Goal: Task Accomplishment & Management: Complete application form

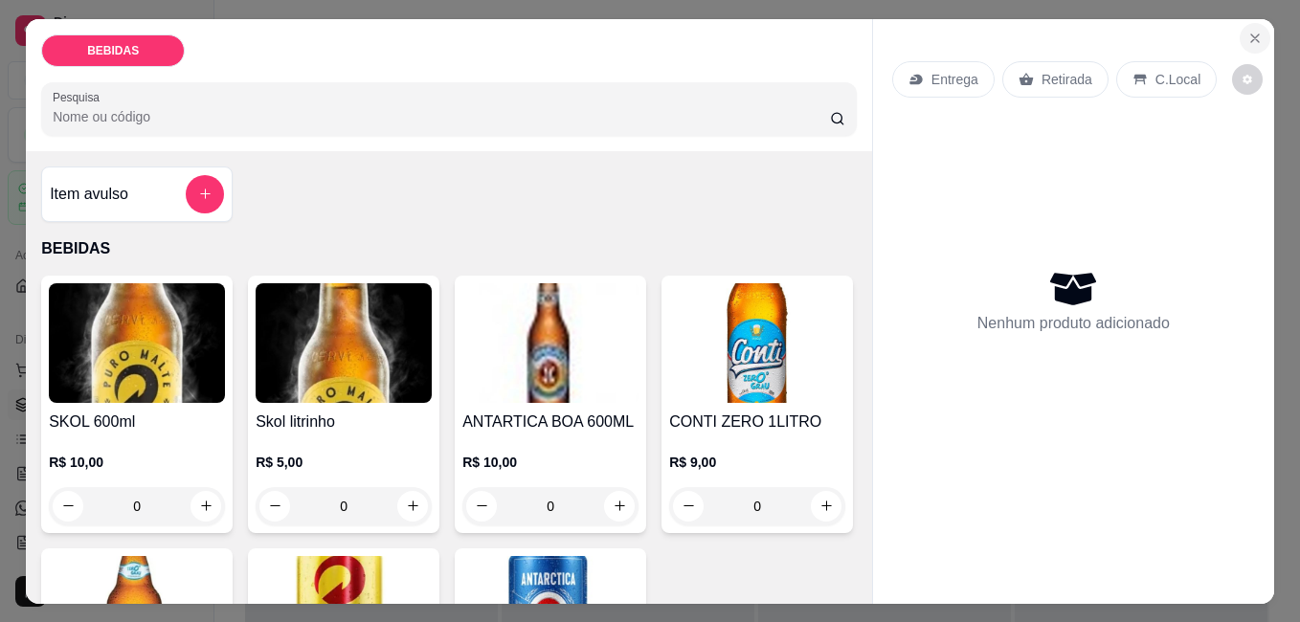
click at [1240, 40] on button "Close" at bounding box center [1255, 38] width 31 height 31
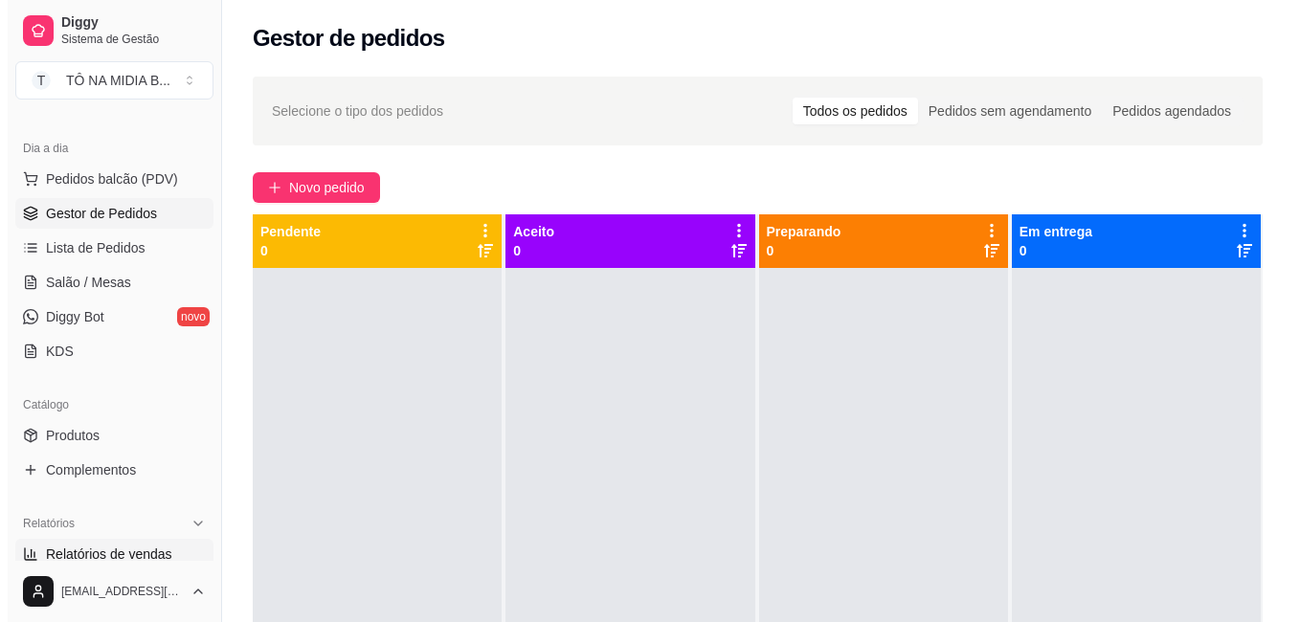
scroll to position [574, 0]
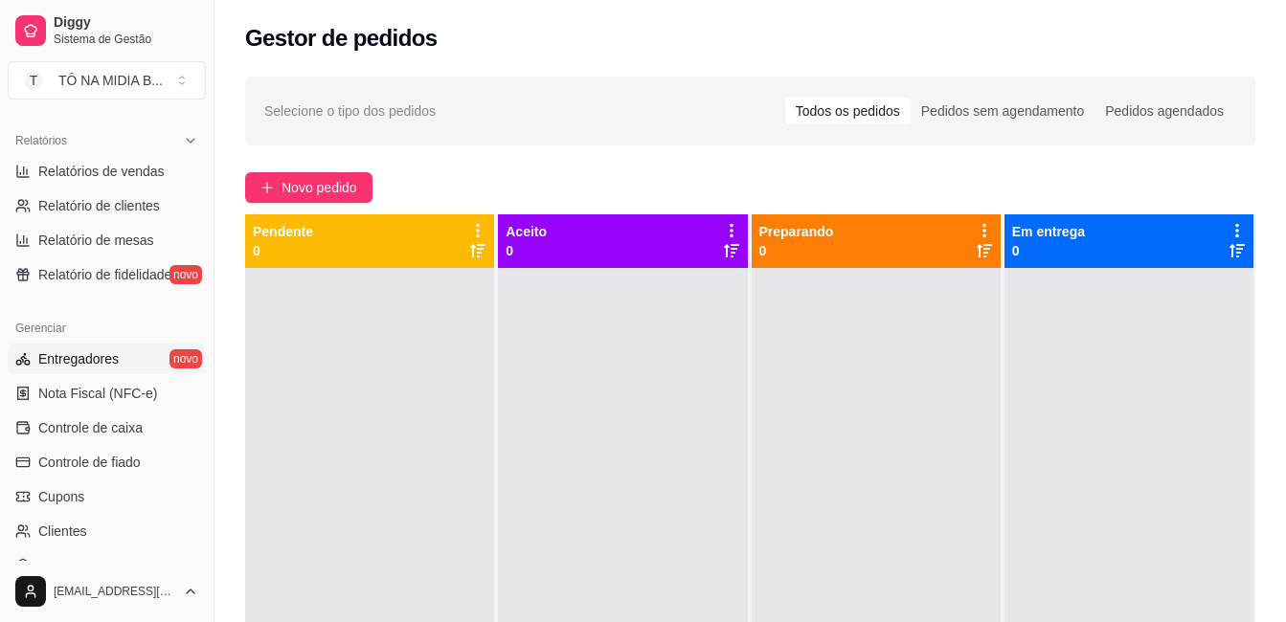
click at [91, 354] on span "Entregadores" at bounding box center [78, 358] width 80 height 19
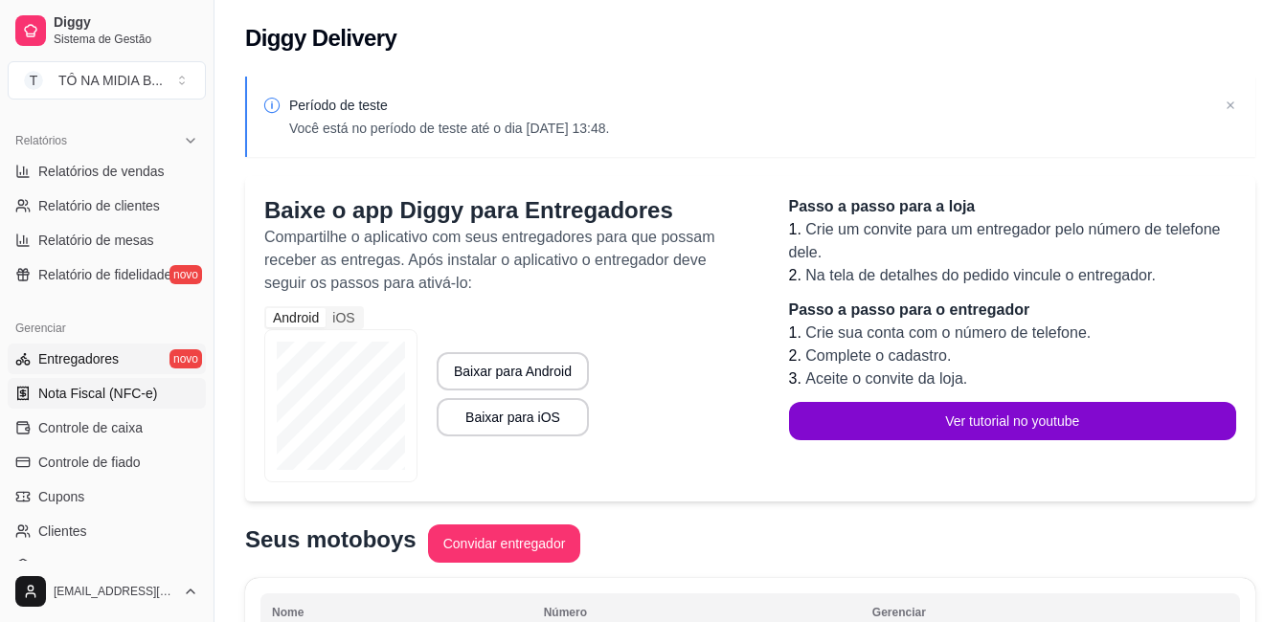
click at [86, 396] on span "Nota Fiscal (NFC-e)" at bounding box center [97, 393] width 119 height 19
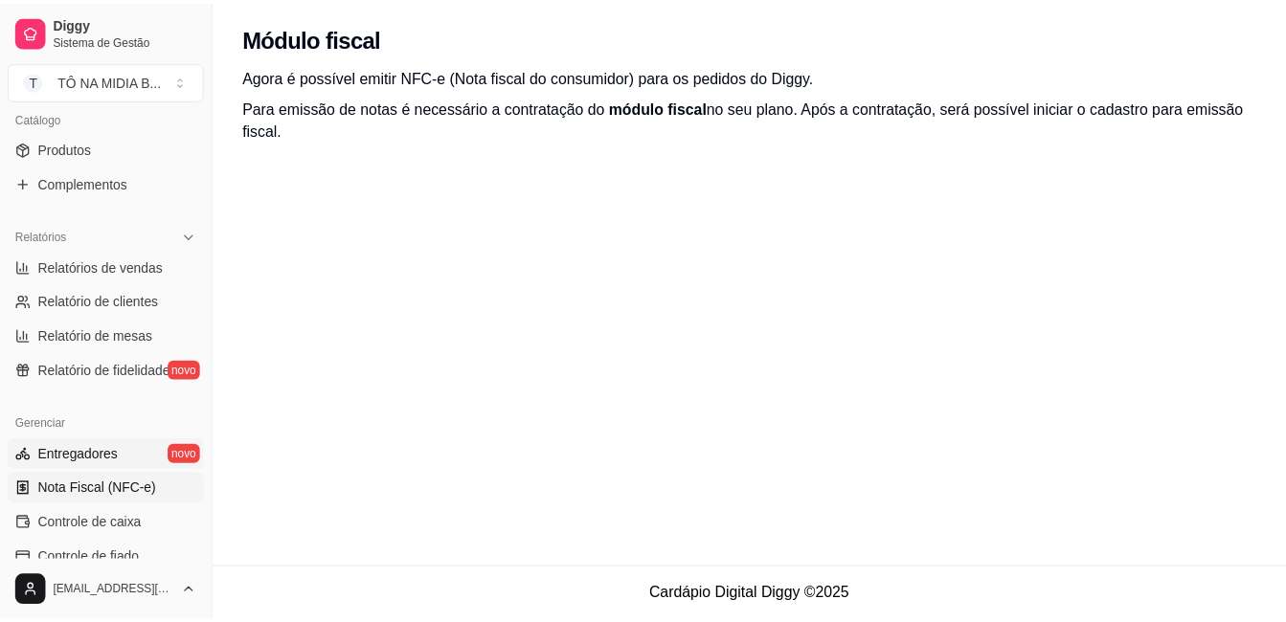
scroll to position [574, 0]
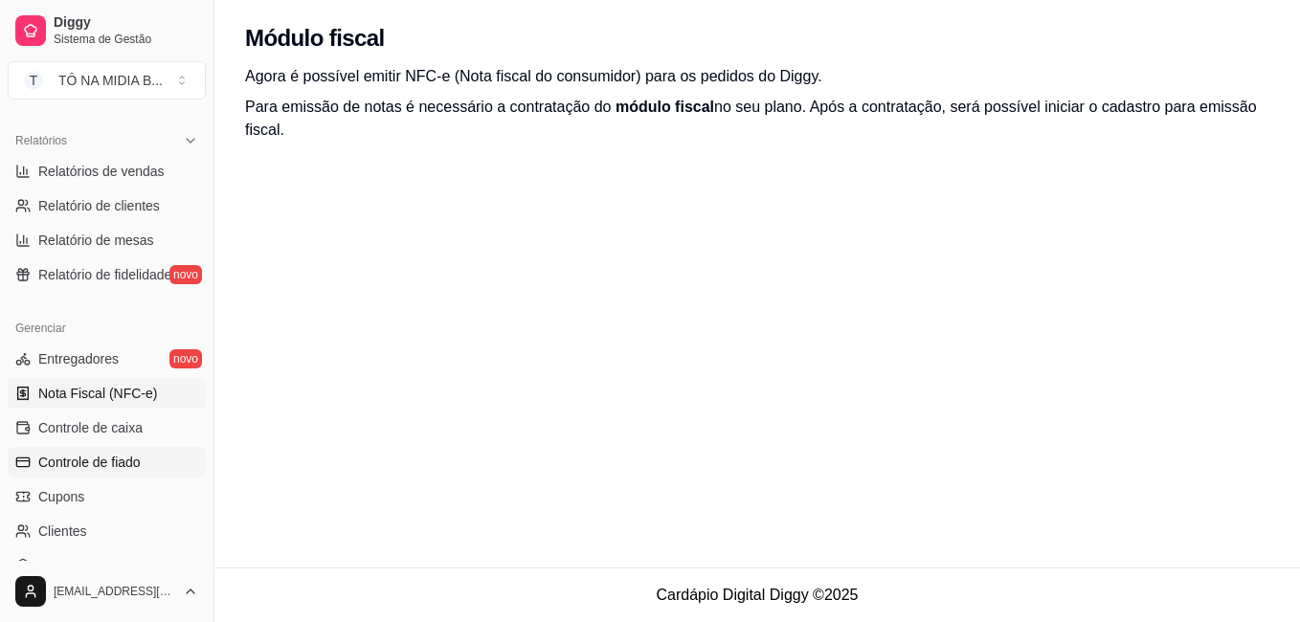
click at [135, 464] on span "Controle de fiado" at bounding box center [89, 462] width 102 height 19
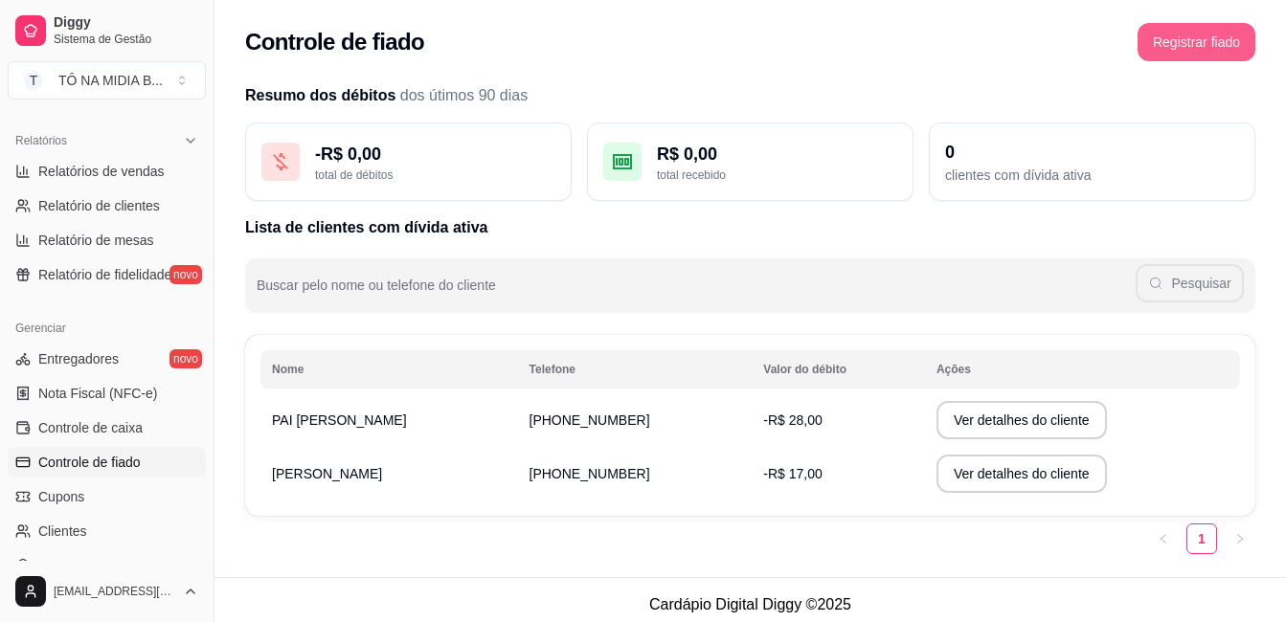
click at [1214, 38] on button "Registrar fiado" at bounding box center [1196, 42] width 118 height 38
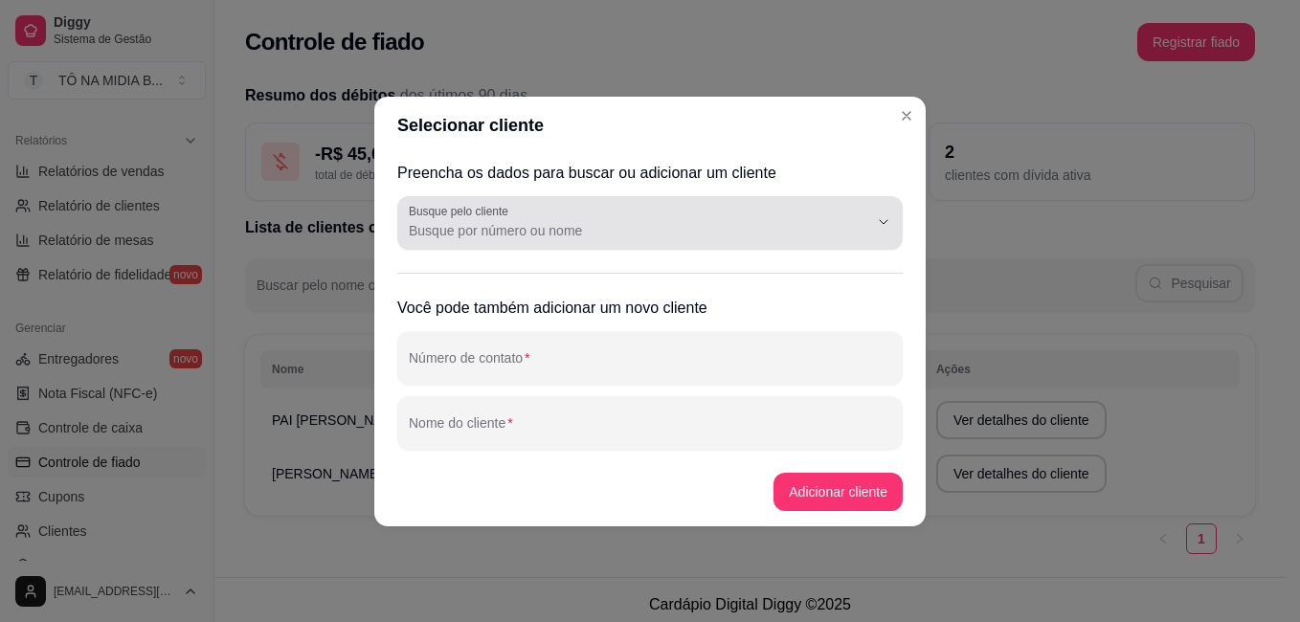
click at [527, 231] on input "Busque pelo cliente" at bounding box center [623, 230] width 429 height 19
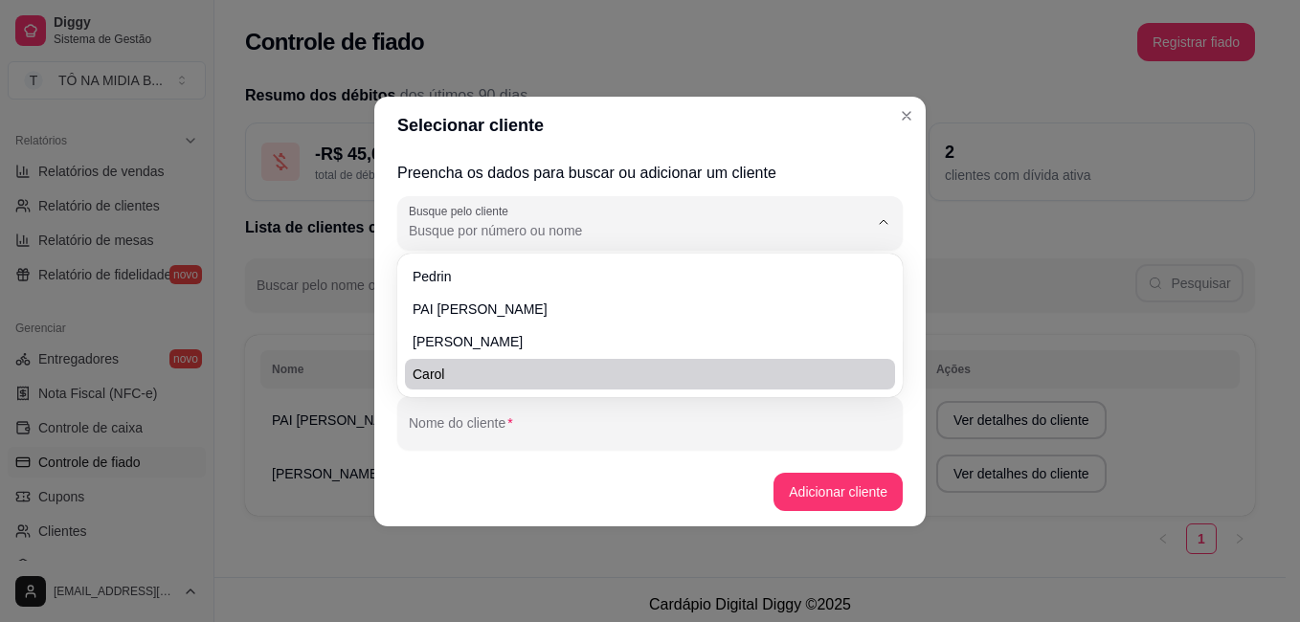
click at [451, 484] on footer "Adicionar cliente" at bounding box center [649, 492] width 551 height 69
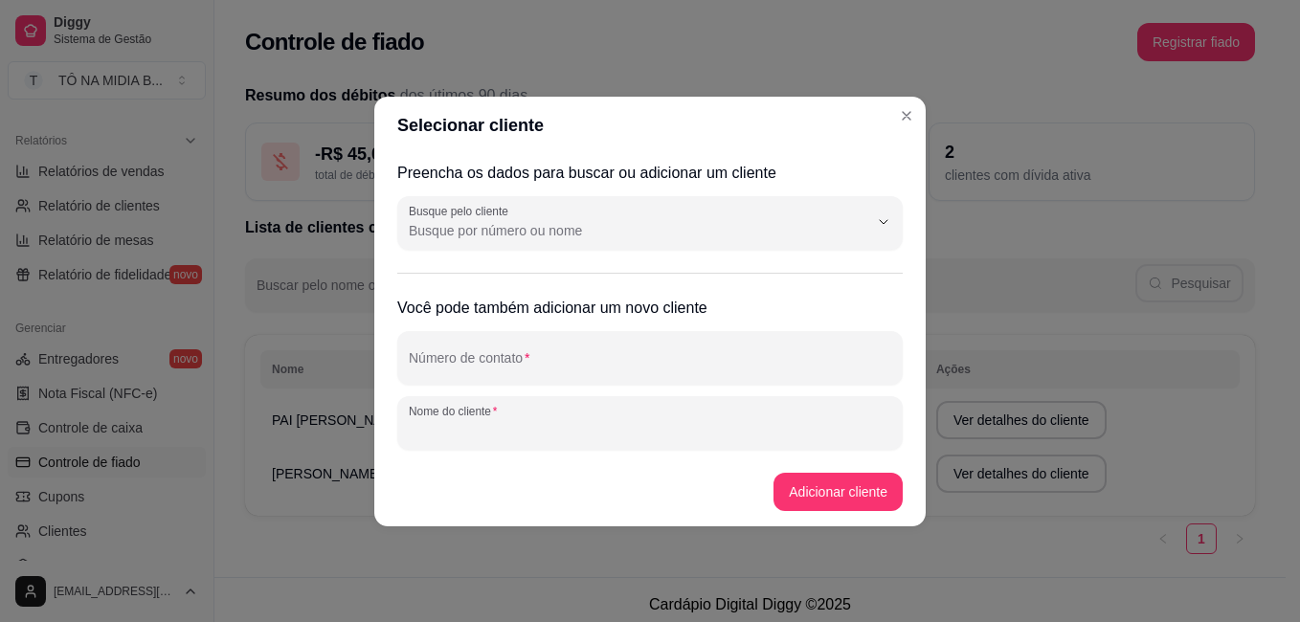
click at [479, 433] on input "Nome do cliente" at bounding box center [650, 430] width 482 height 19
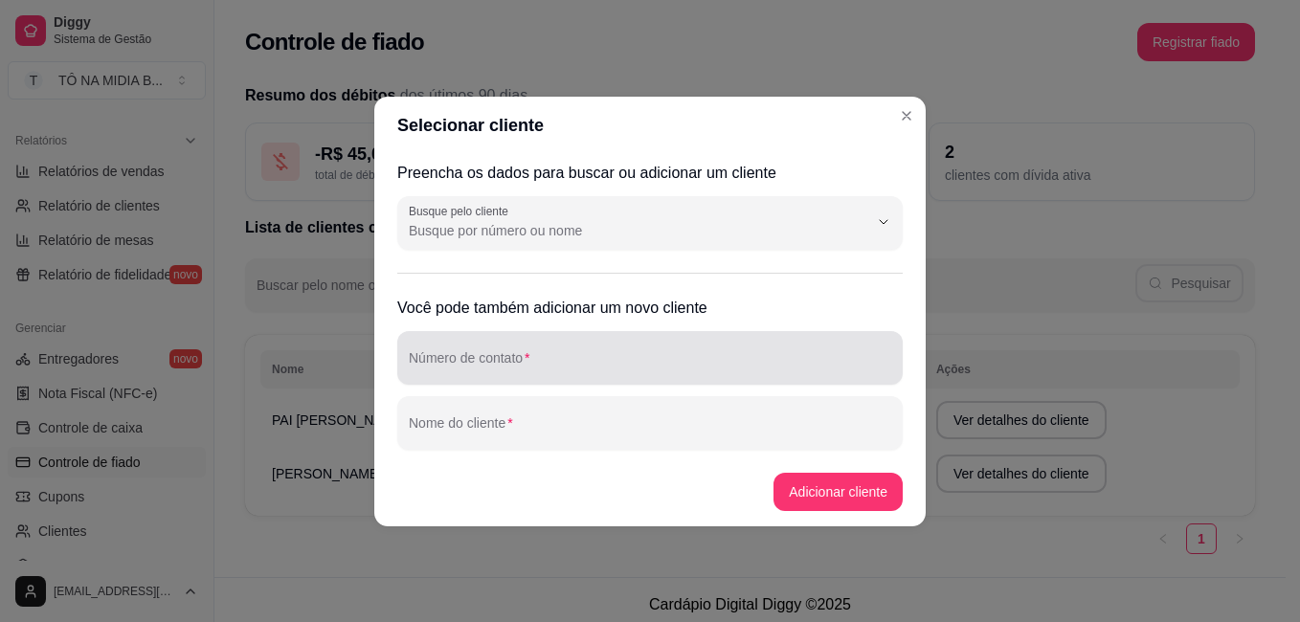
click at [535, 379] on div "Número de contato" at bounding box center [649, 358] width 505 height 54
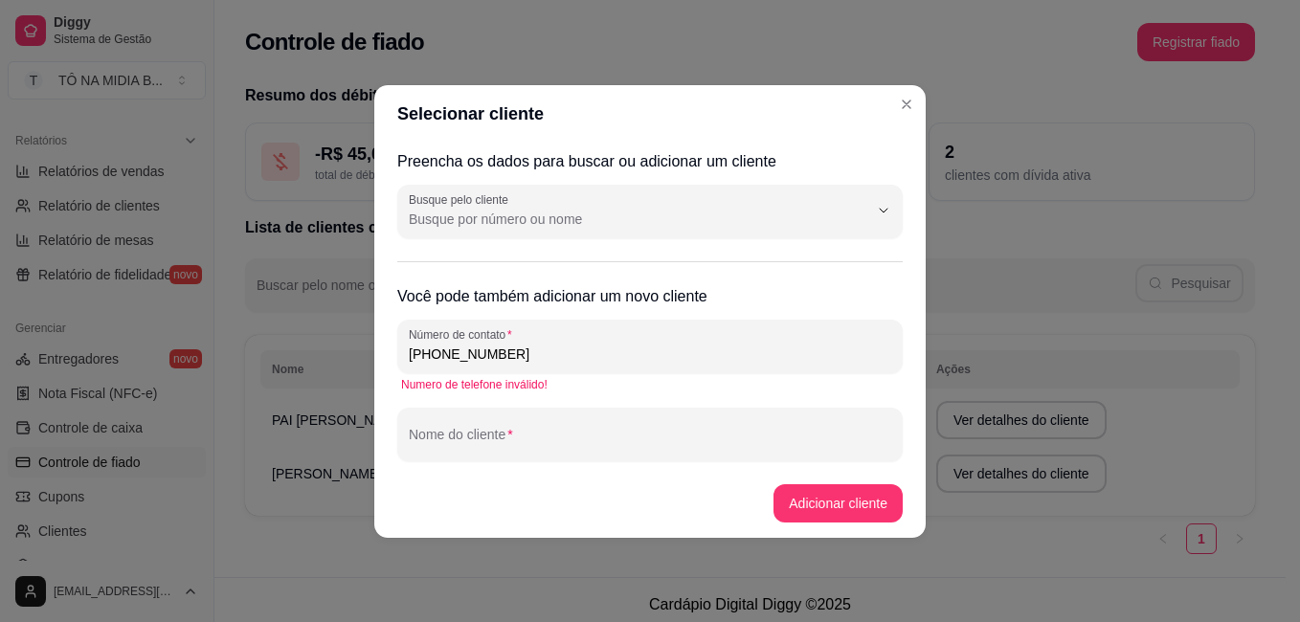
type input "[PHONE_NUMBER]"
click at [0, 274] on html "Diggy Sistema de Gestão T TÔ NA MIDIA B ... Loja aberta Período gratuito até 23…" at bounding box center [650, 311] width 1300 height 622
paste input "9828-1895"
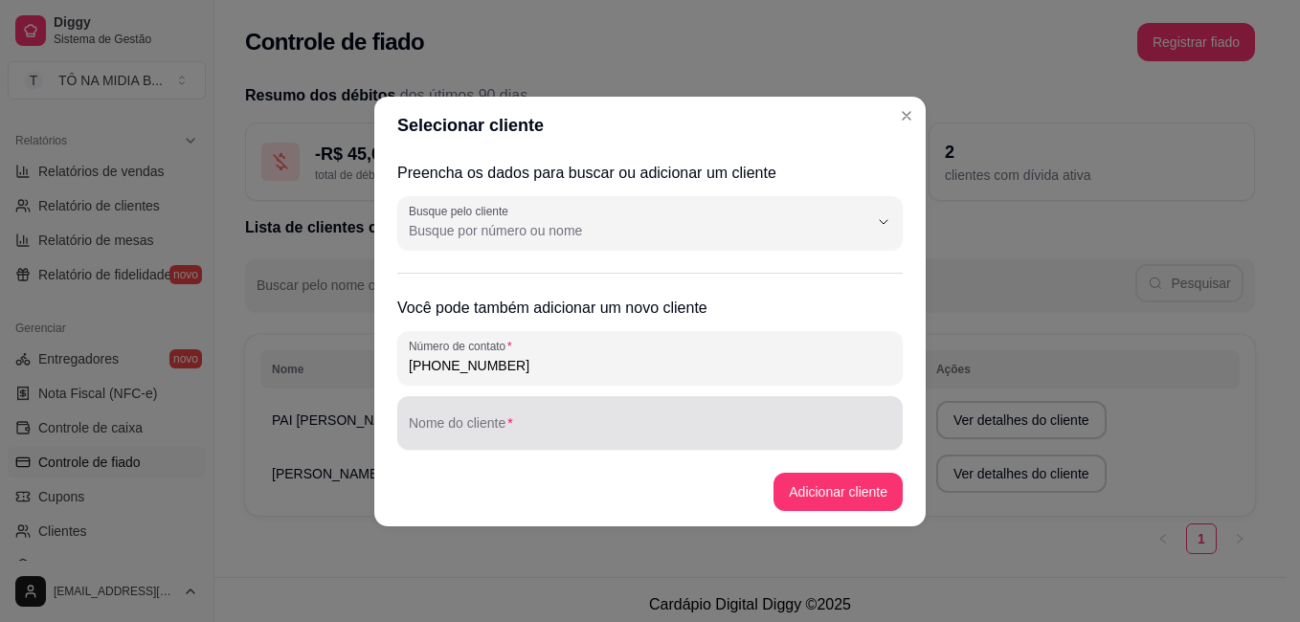
type input "[PHONE_NUMBER]"
click at [450, 434] on input "Nome do cliente" at bounding box center [650, 430] width 482 height 19
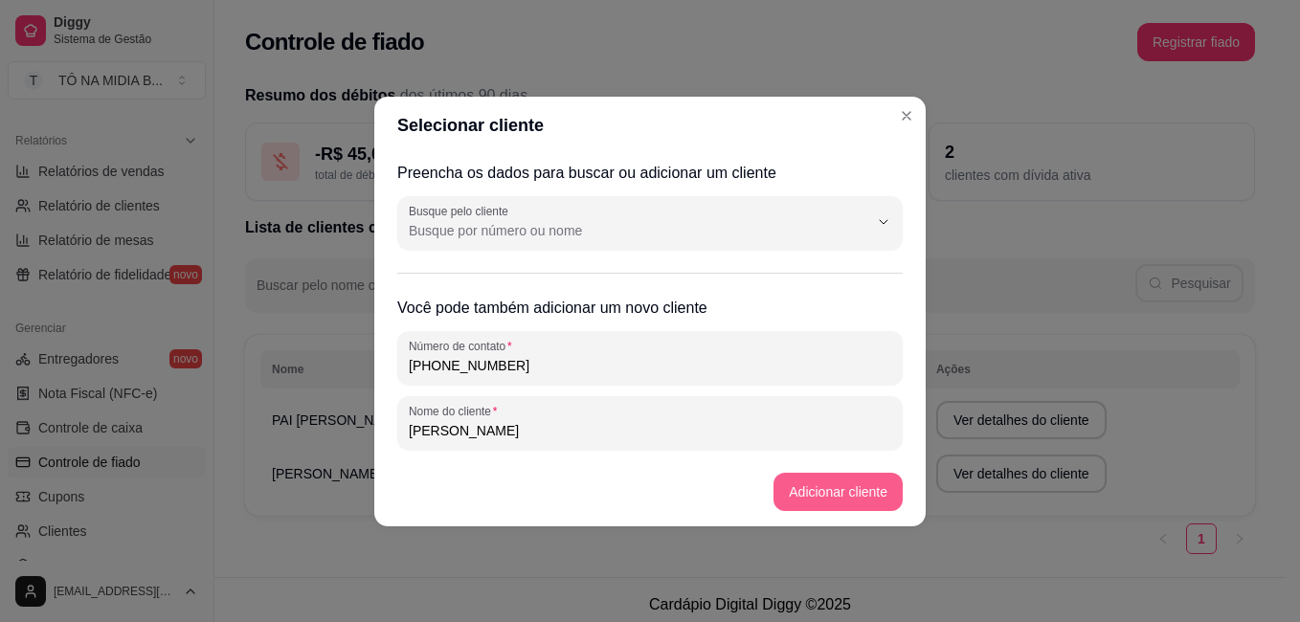
type input "[PERSON_NAME]"
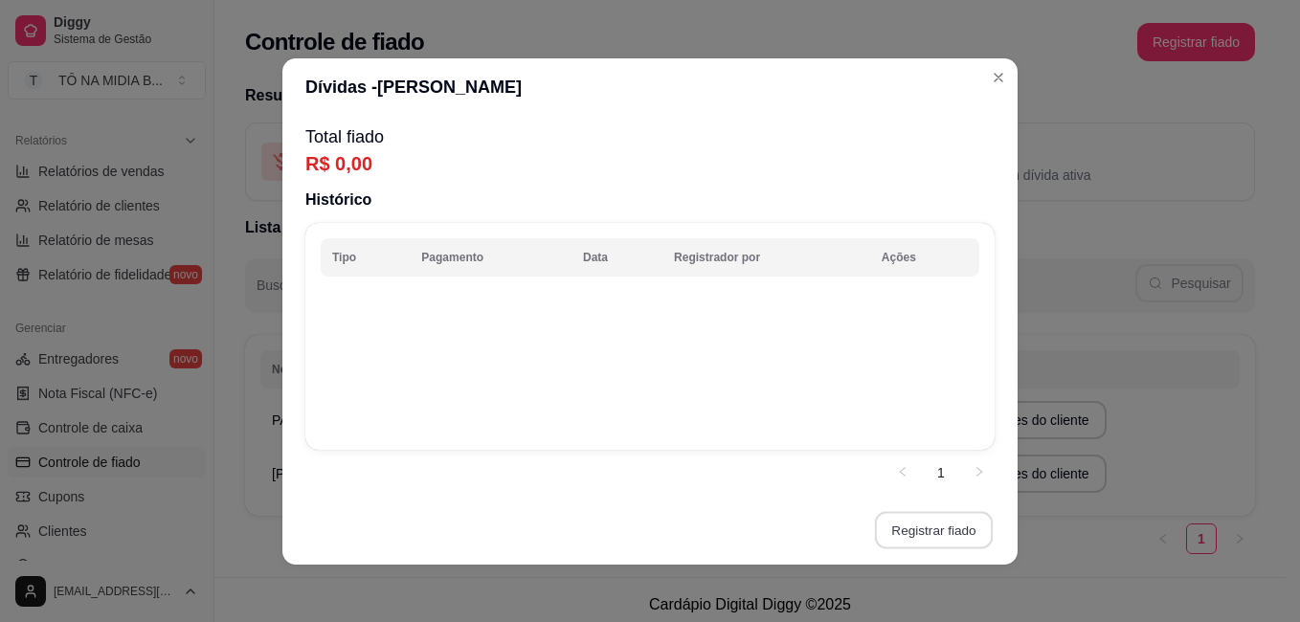
click at [898, 530] on button "Registrar fiado" at bounding box center [934, 529] width 118 height 37
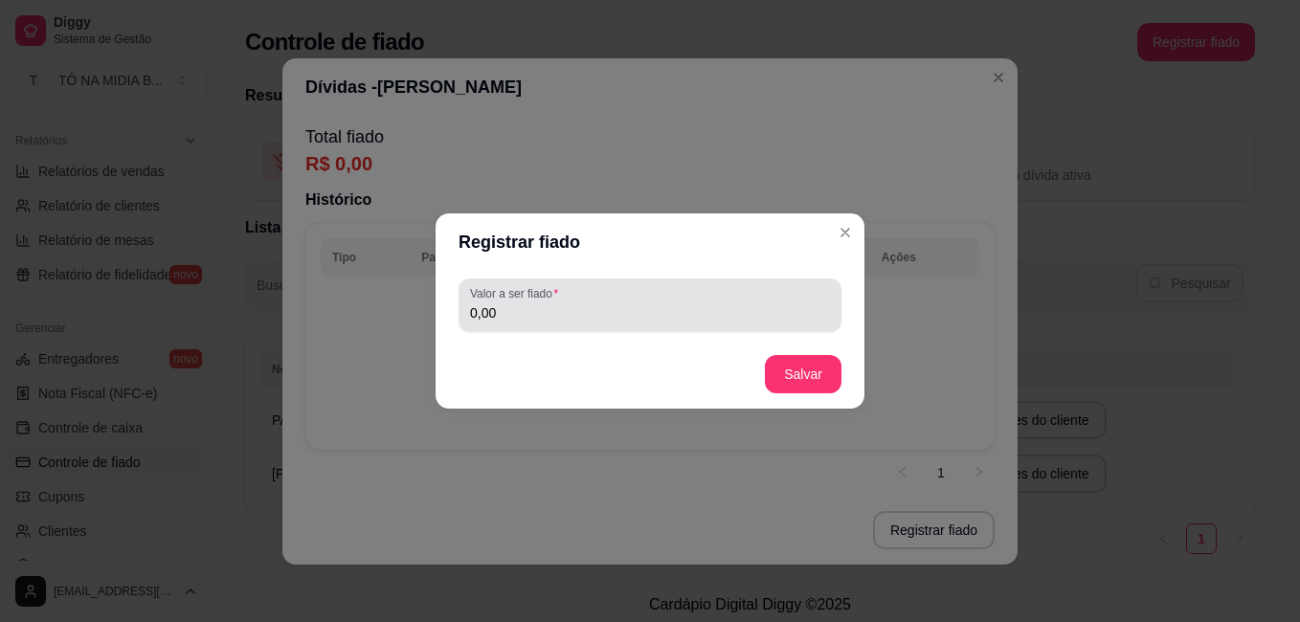
drag, startPoint x: 590, startPoint y: 316, endPoint x: 277, endPoint y: 252, distance: 319.5
click at [280, 254] on div "Registrar fiado Valor a ser fiado 0,00 Salvar" at bounding box center [650, 311] width 1300 height 622
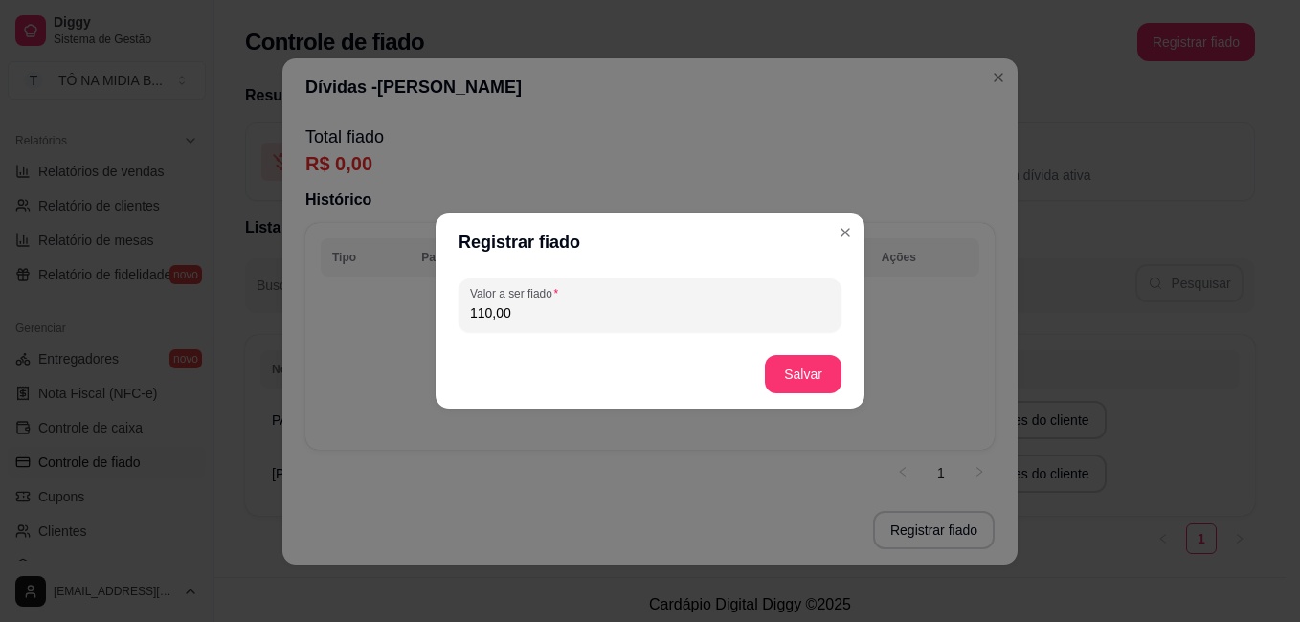
type input "110,00"
click at [798, 378] on button "Salvar" at bounding box center [803, 374] width 75 height 37
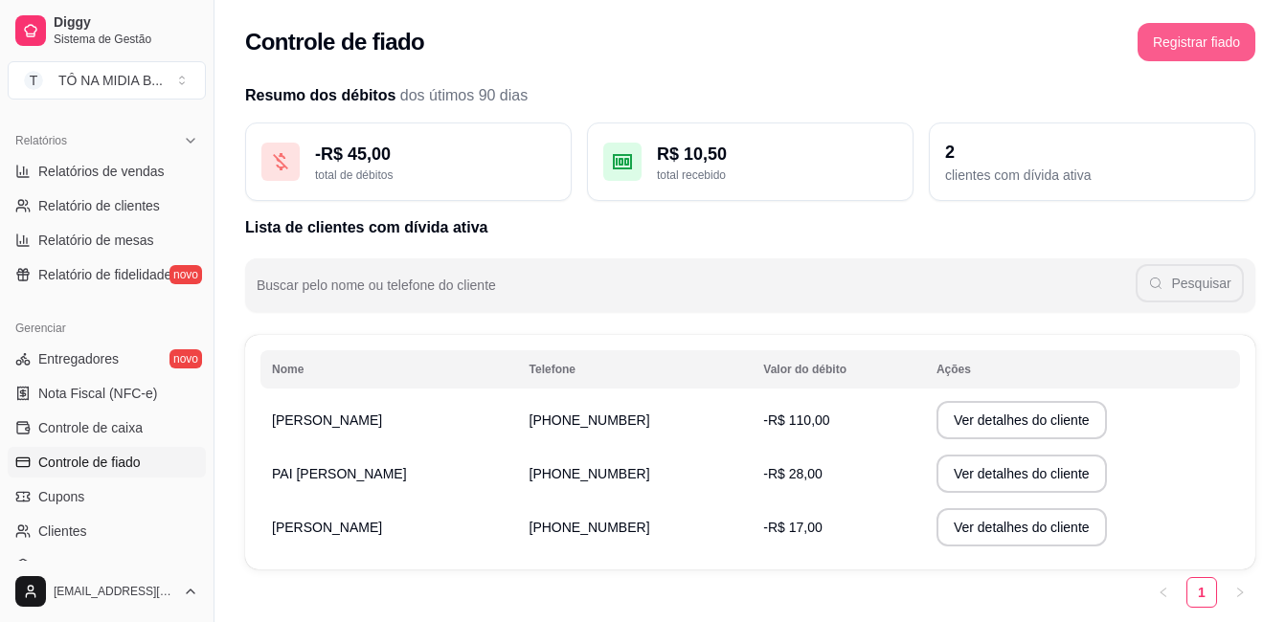
click at [1201, 34] on button "Registrar fiado" at bounding box center [1196, 42] width 118 height 38
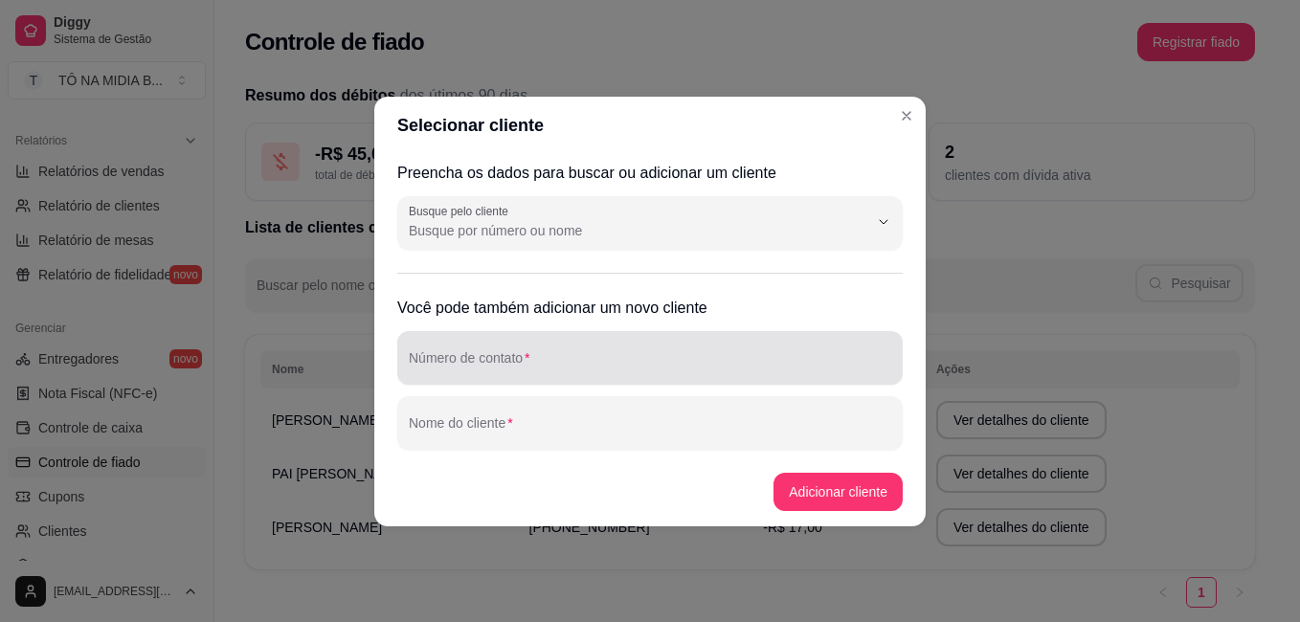
click at [573, 346] on div at bounding box center [650, 358] width 482 height 38
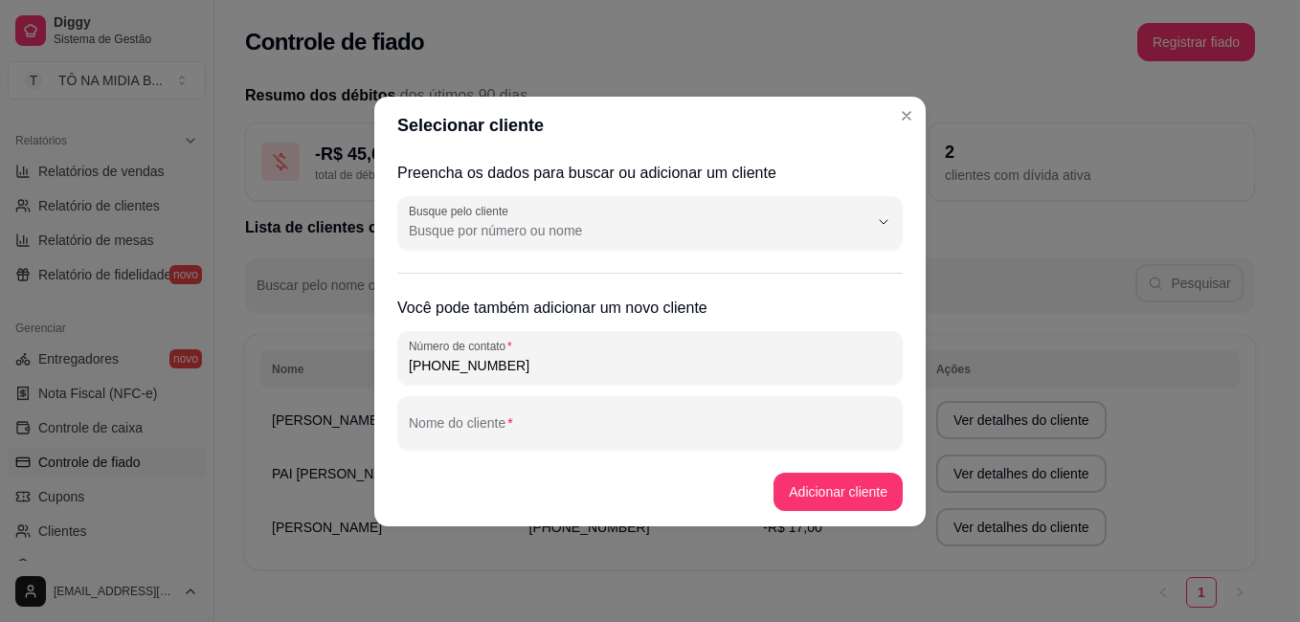
type input "[PHONE_NUMBER]"
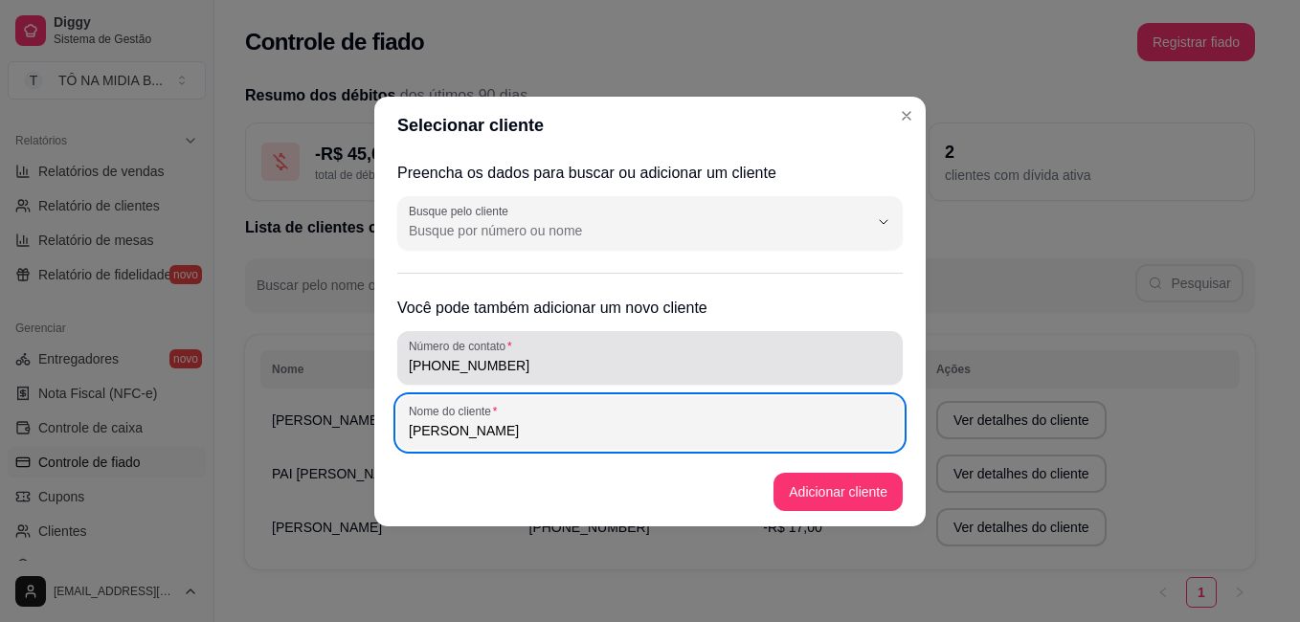
type input "[PERSON_NAME]"
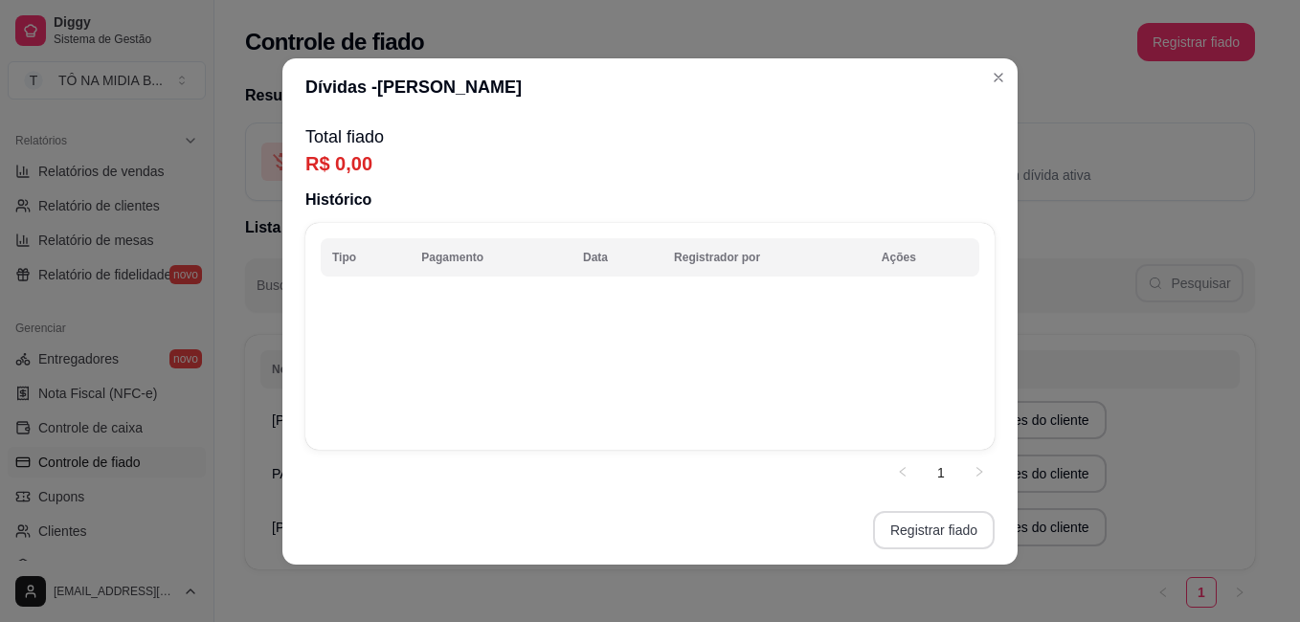
click at [943, 528] on button "Registrar fiado" at bounding box center [934, 530] width 122 height 38
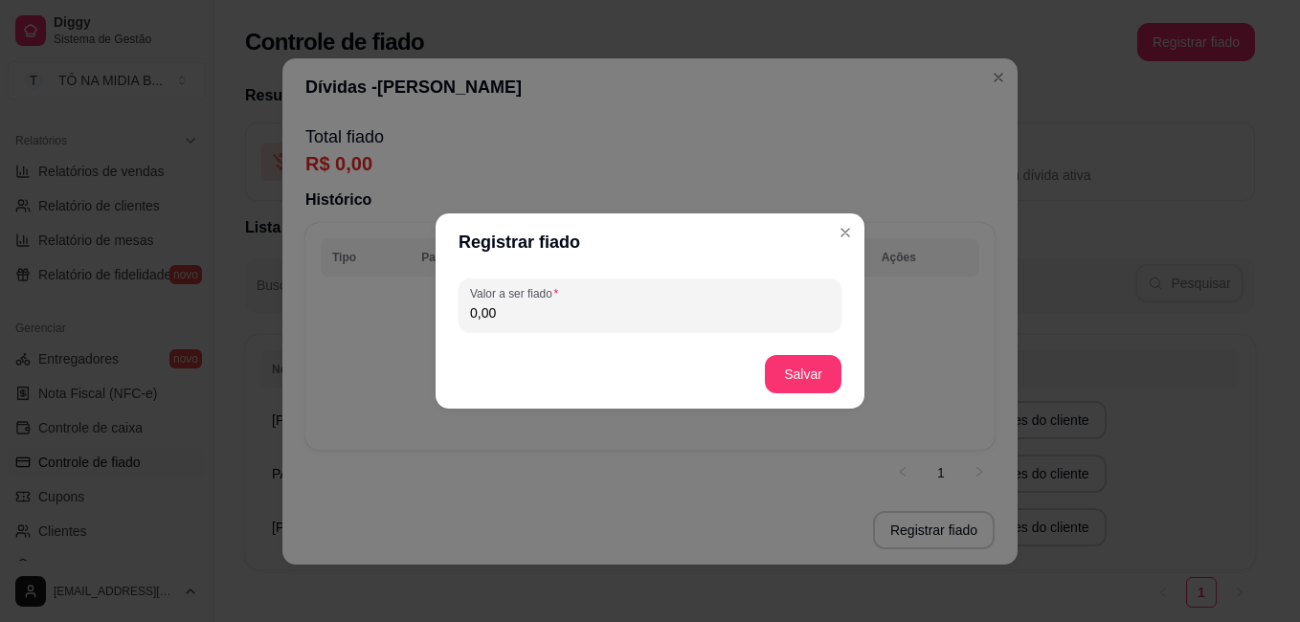
drag, startPoint x: 657, startPoint y: 304, endPoint x: 69, endPoint y: 293, distance: 587.9
click at [92, 310] on div "Registrar fiado Valor a ser fiado 0,00 Salvar" at bounding box center [650, 311] width 1300 height 622
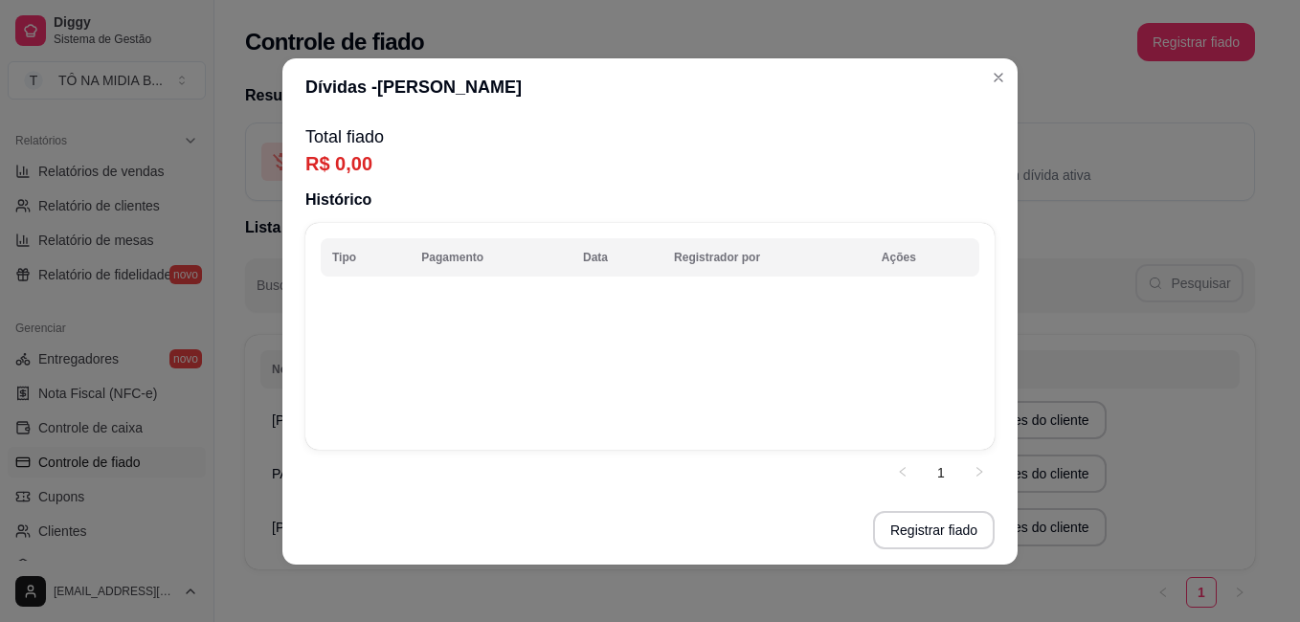
click at [377, 285] on td at bounding box center [650, 357] width 659 height 153
click at [370, 269] on th "Tipo" at bounding box center [365, 257] width 89 height 38
click at [354, 267] on th "Tipo" at bounding box center [365, 257] width 89 height 38
click at [380, 272] on th "Tipo" at bounding box center [365, 257] width 89 height 38
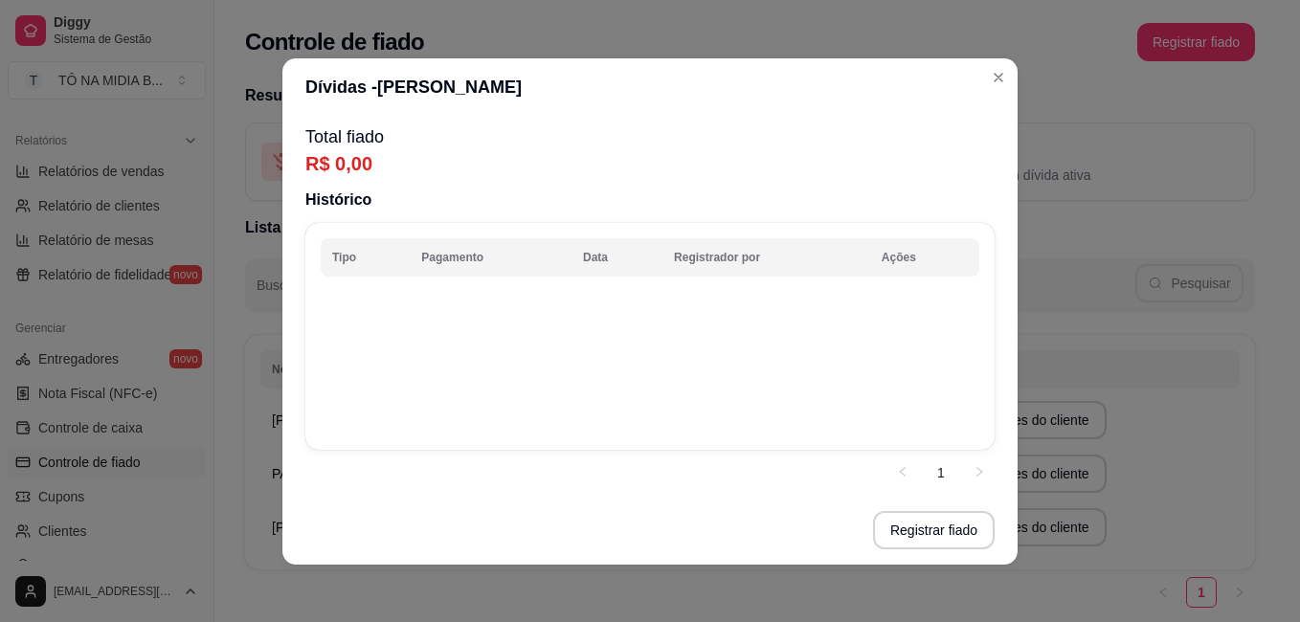
click at [380, 272] on th "Tipo" at bounding box center [365, 257] width 89 height 38
click at [942, 474] on link "1" at bounding box center [941, 473] width 29 height 29
click at [390, 245] on th "Tipo" at bounding box center [365, 257] width 89 height 38
click at [923, 526] on button "Registrar fiado" at bounding box center [934, 530] width 122 height 38
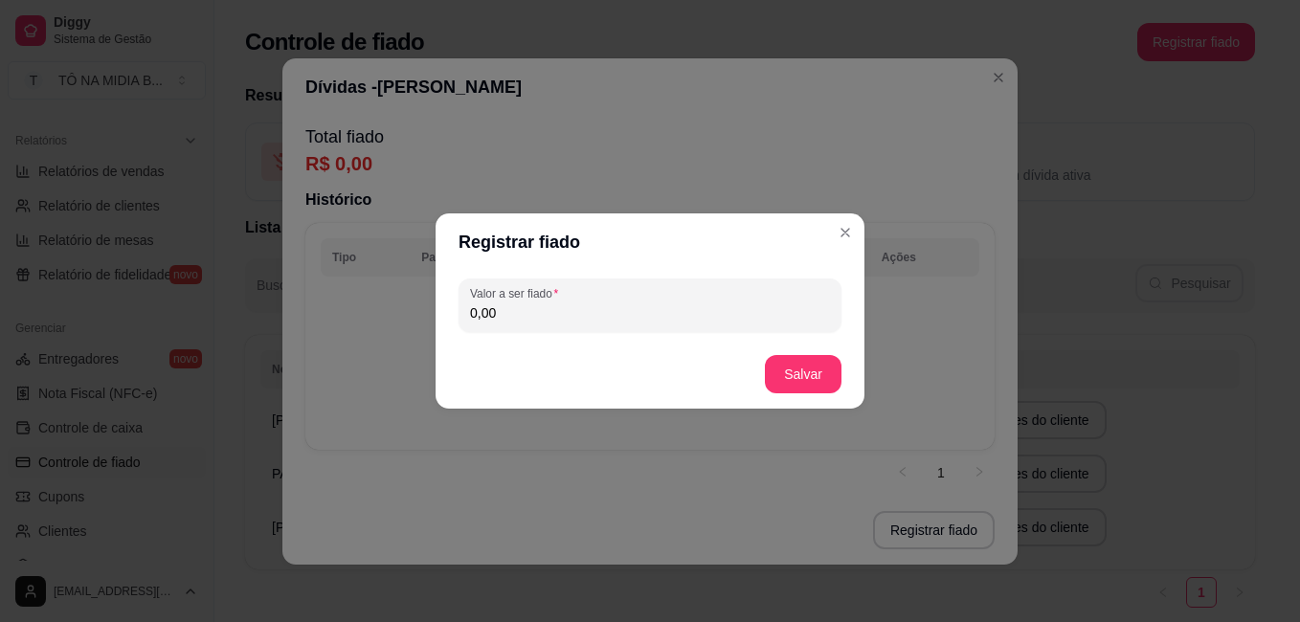
drag, startPoint x: 500, startPoint y: 314, endPoint x: 68, endPoint y: 301, distance: 431.9
click at [32, 317] on div "Registrar fiado Valor a ser fiado 0,00 Salvar" at bounding box center [650, 311] width 1300 height 622
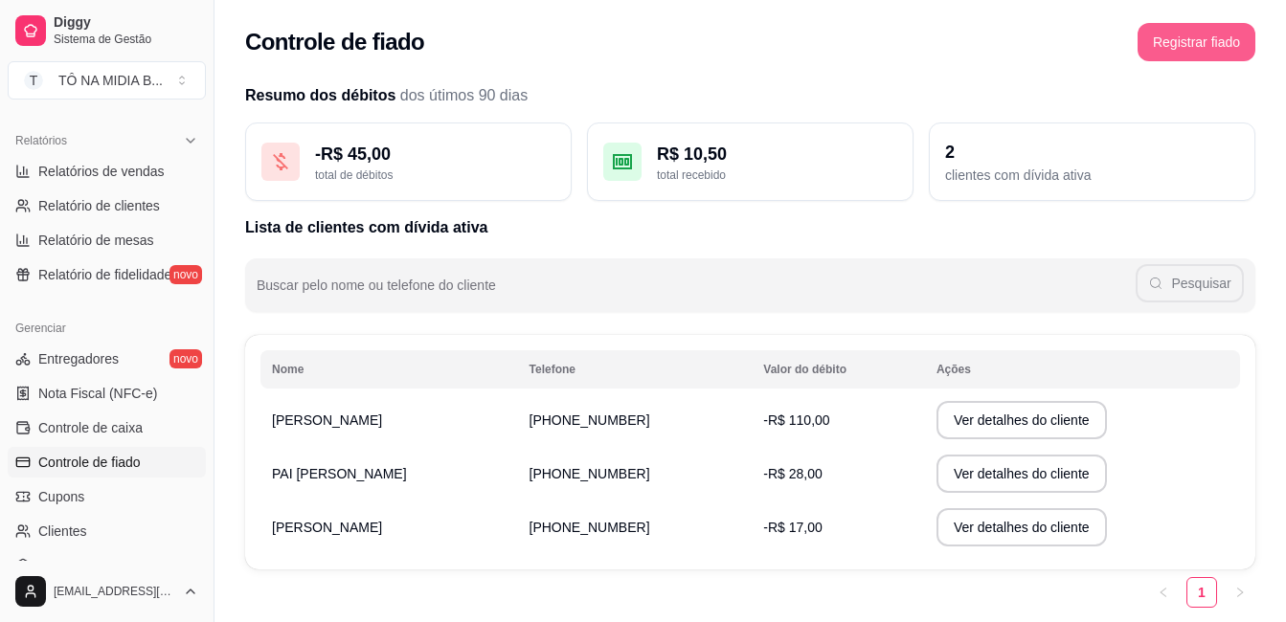
click at [1238, 48] on button "Registrar fiado" at bounding box center [1196, 42] width 118 height 38
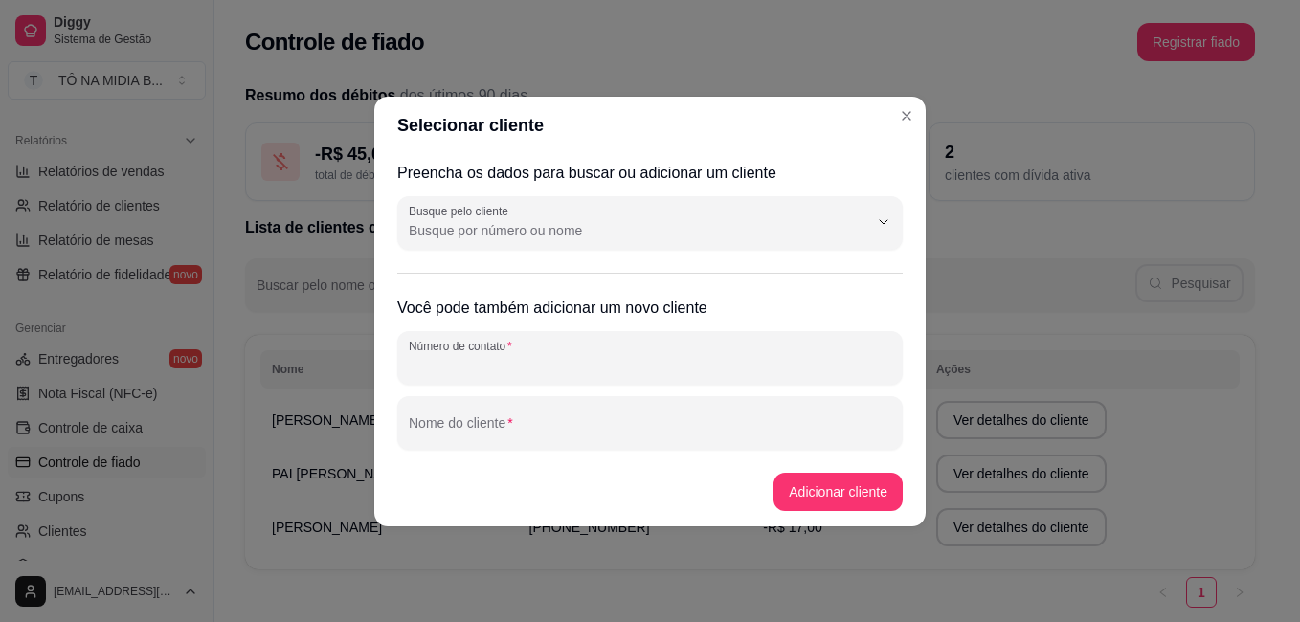
click at [487, 364] on input "Número de contato" at bounding box center [650, 365] width 482 height 19
type input "[PHONE_NUMBER]"
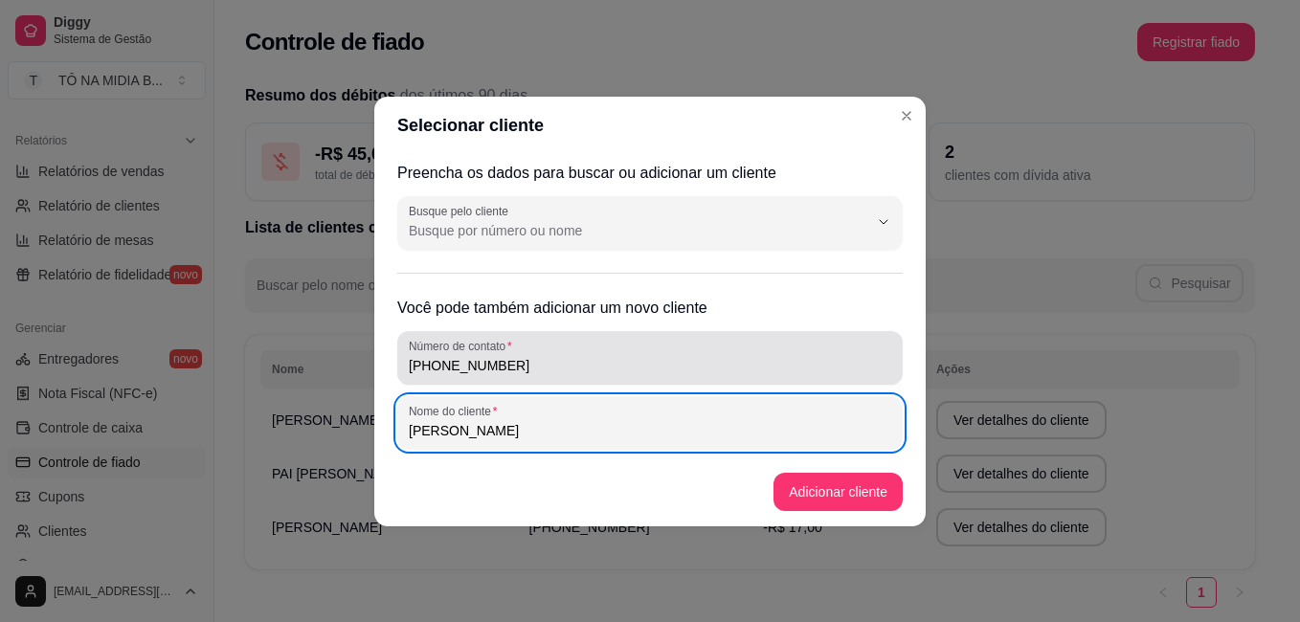
type input "[PERSON_NAME]"
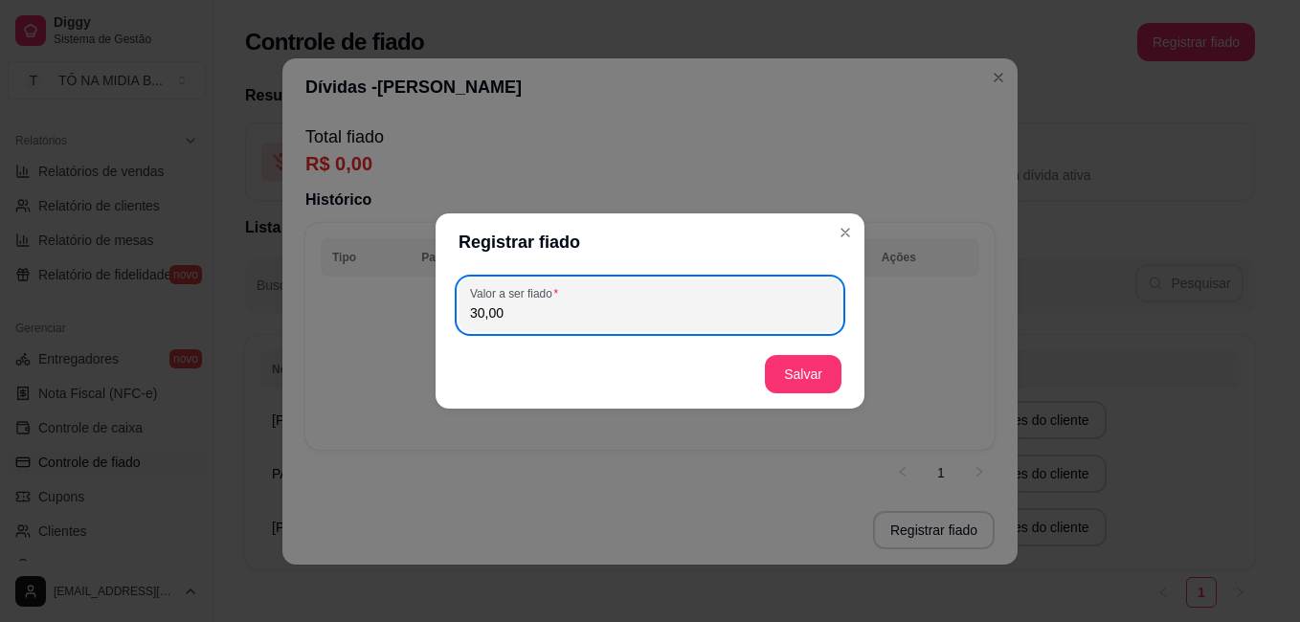
type input "30,00"
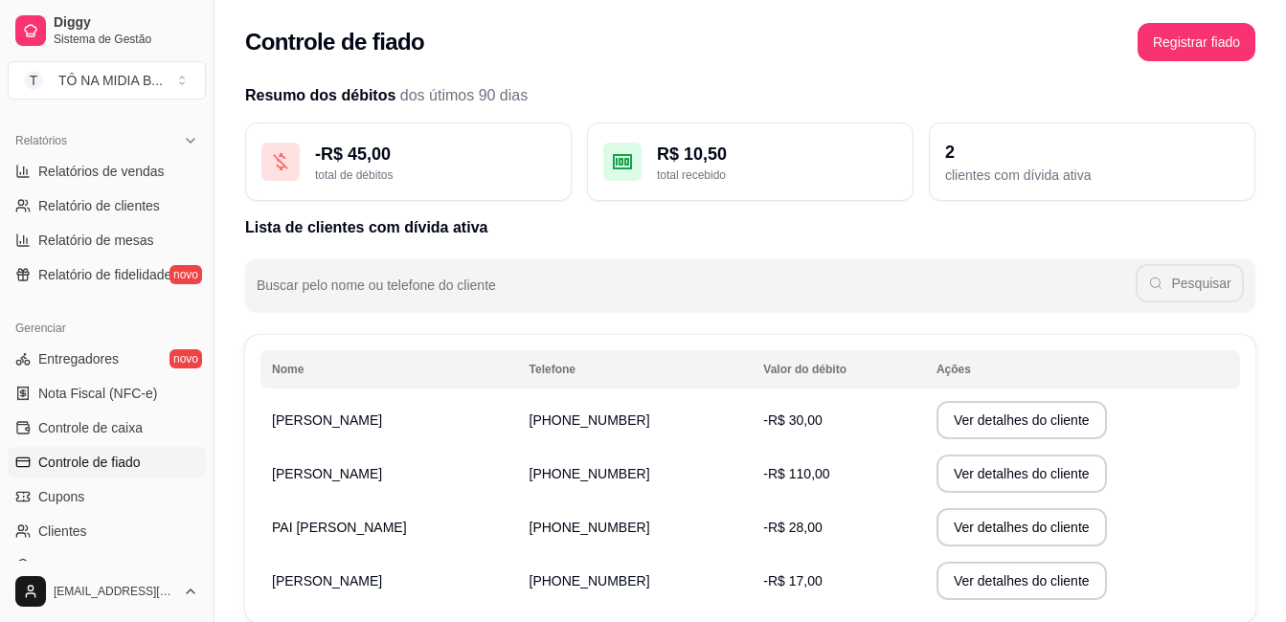
click at [641, 22] on div "Controle de fiado Registrar fiado" at bounding box center [749, 36] width 1071 height 73
